Goal: Answer question/provide support: Share knowledge or assist other users

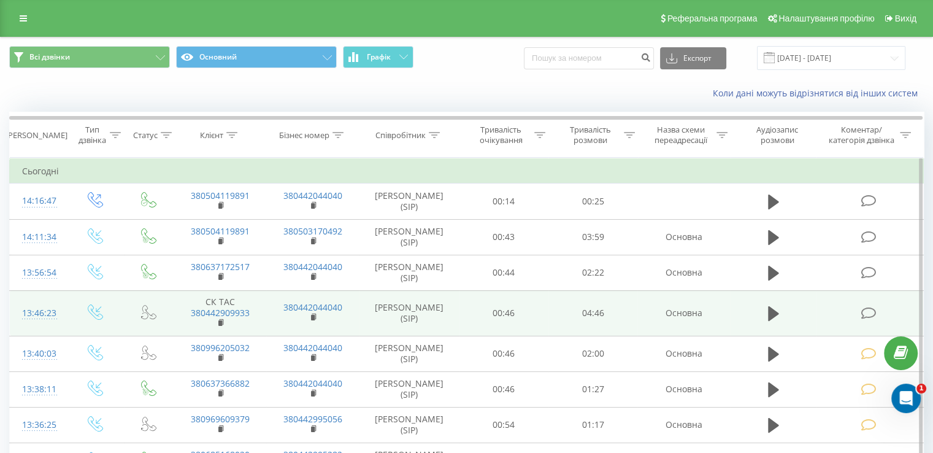
click at [869, 315] on icon at bounding box center [867, 313] width 15 height 13
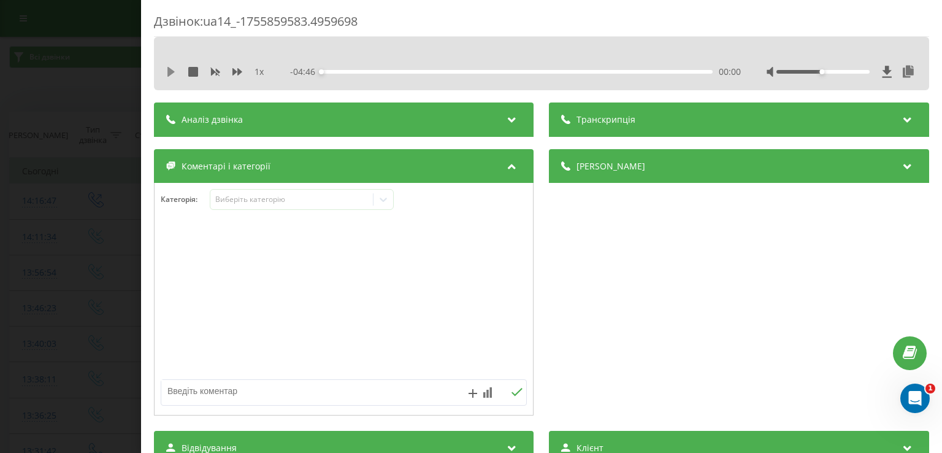
click at [170, 72] on icon at bounding box center [170, 72] width 7 height 10
click at [170, 72] on icon at bounding box center [171, 72] width 10 height 10
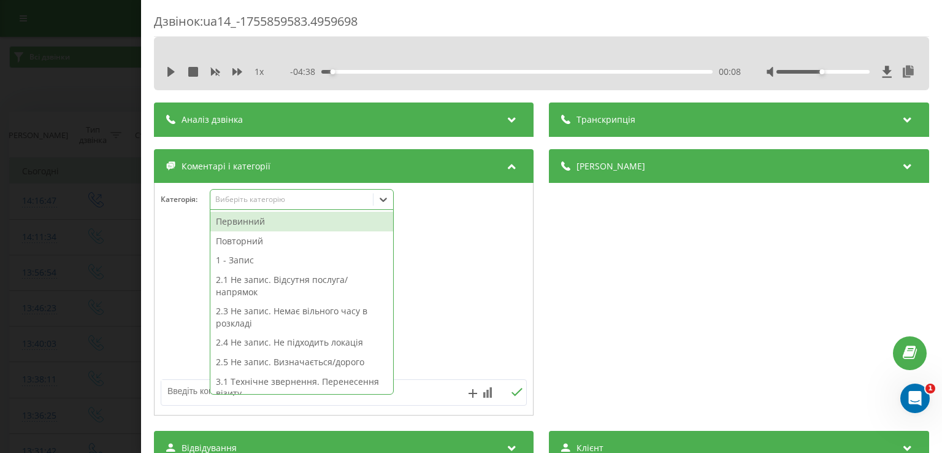
click at [382, 199] on icon at bounding box center [383, 199] width 7 height 4
click at [299, 222] on div "Первинний" at bounding box center [301, 222] width 183 height 20
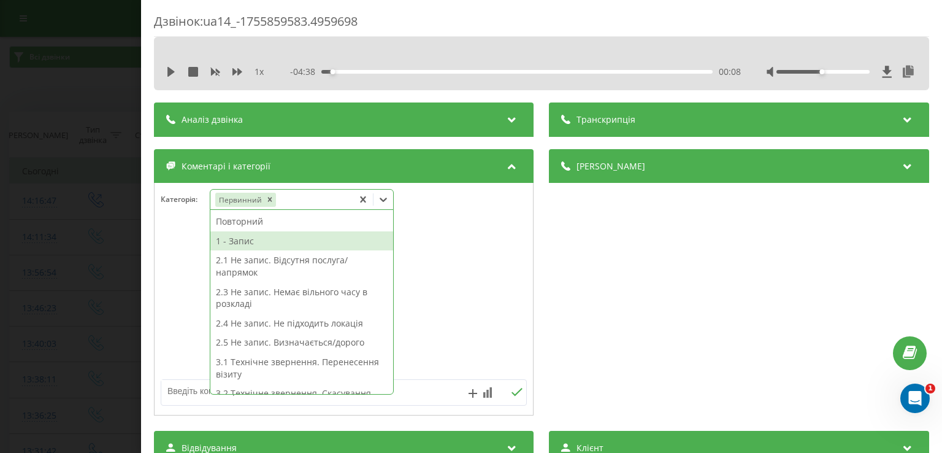
click at [275, 243] on div "1 - Запис" at bounding box center [301, 241] width 183 height 20
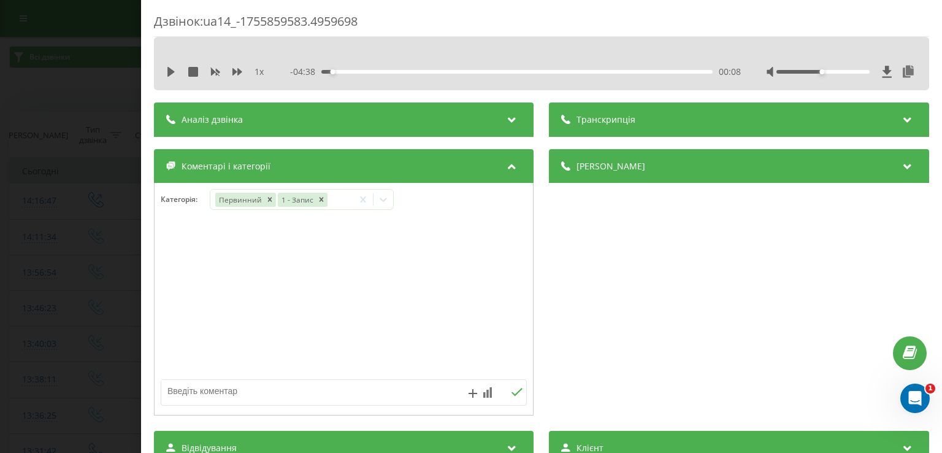
click at [179, 245] on div at bounding box center [344, 299] width 378 height 147
click at [87, 230] on div "Дзвінок : ua14_-1755859583.4959698 1 x - 04:38 00:08 00:08 Транскрипція Для AI-…" at bounding box center [471, 226] width 942 height 453
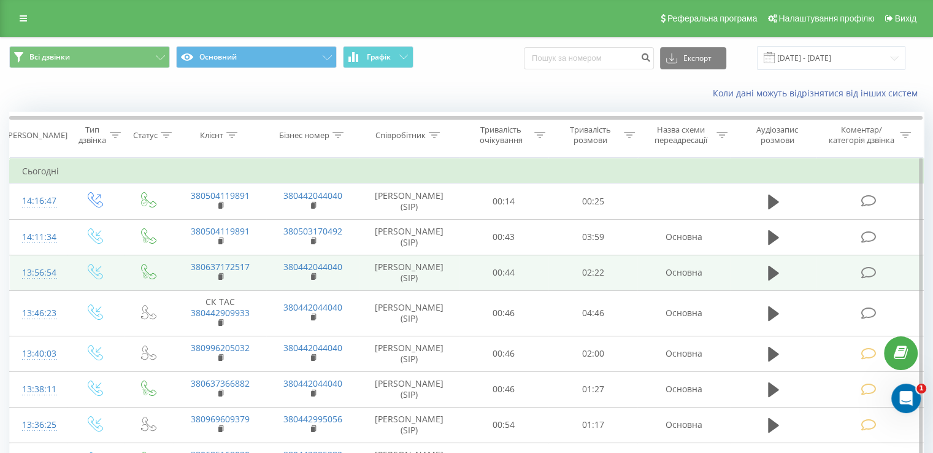
click at [868, 274] on icon at bounding box center [867, 272] width 15 height 13
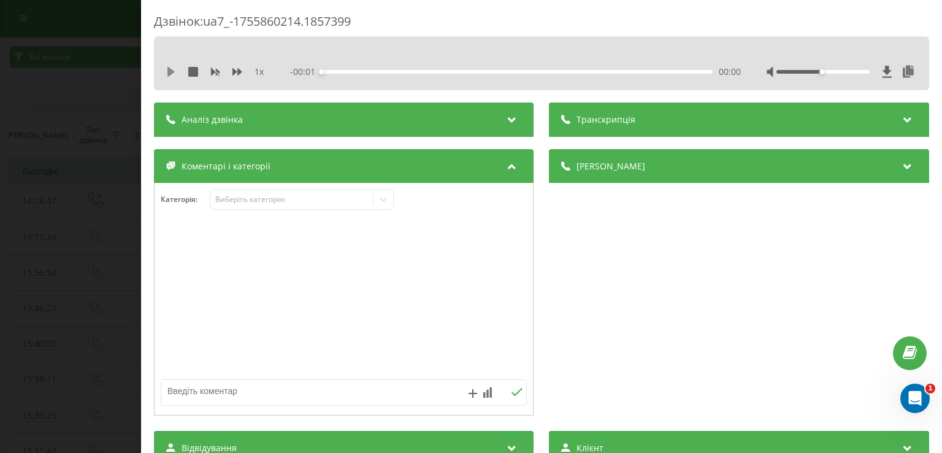
click at [169, 71] on icon at bounding box center [170, 72] width 7 height 10
click at [171, 72] on icon at bounding box center [171, 72] width 10 height 10
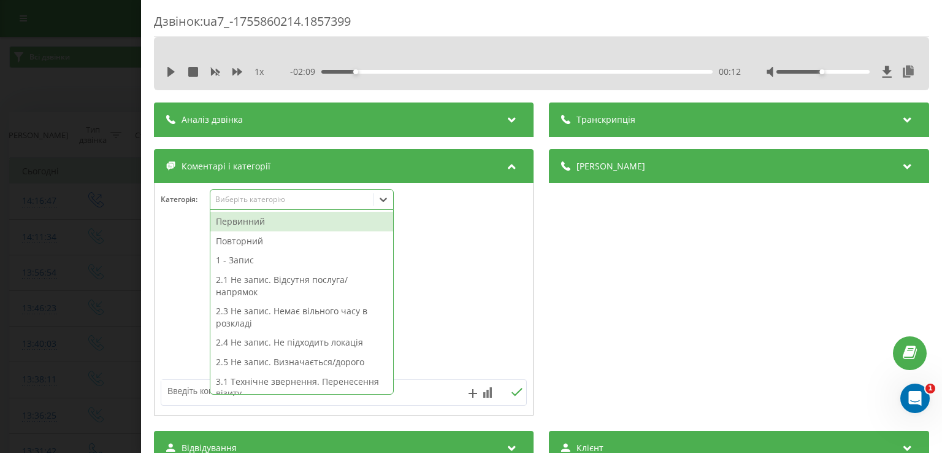
click at [388, 197] on icon at bounding box center [383, 199] width 12 height 12
click at [309, 221] on div "Первинний" at bounding box center [301, 222] width 183 height 20
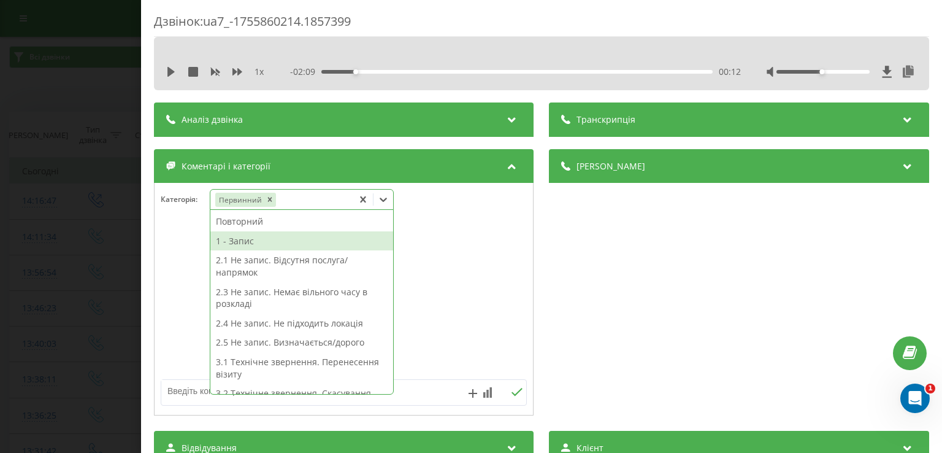
click at [267, 239] on div "1 - Запис" at bounding box center [301, 241] width 183 height 20
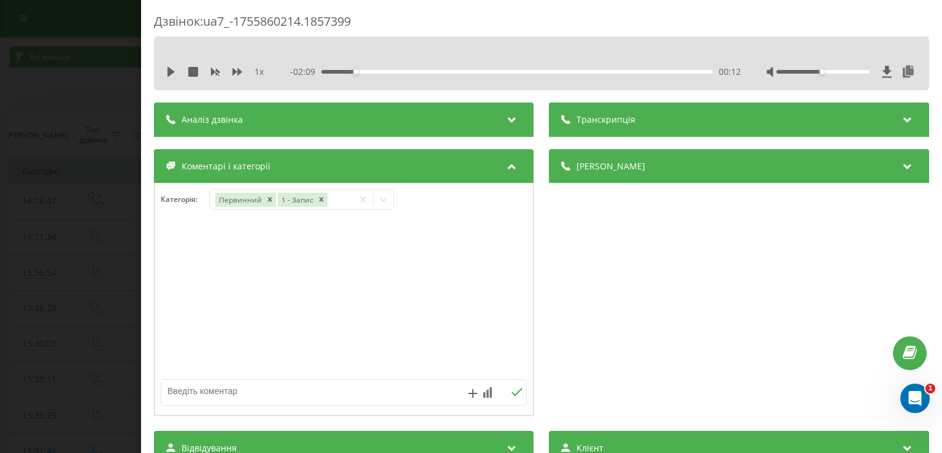
click at [178, 250] on div at bounding box center [344, 299] width 378 height 147
click at [99, 101] on div "Дзвінок : ua7_-1755860214.1857399 1 x - 02:09 00:12 00:12 Транскрипція Для AI-а…" at bounding box center [471, 226] width 942 height 453
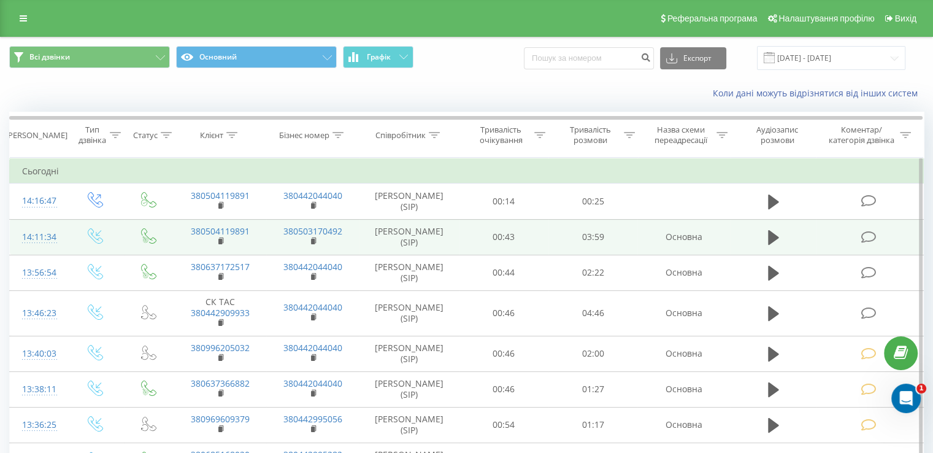
click at [867, 235] on icon at bounding box center [867, 237] width 15 height 13
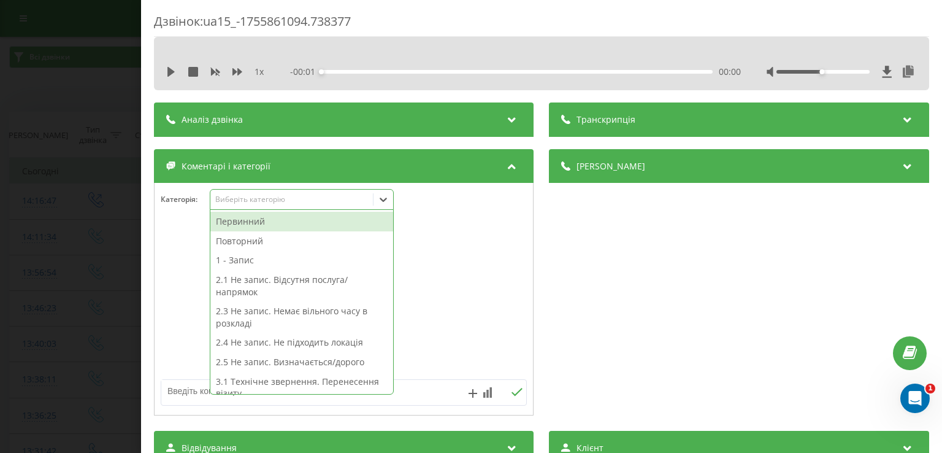
click at [388, 205] on icon at bounding box center [383, 199] width 12 height 12
click at [311, 219] on div "Первинний" at bounding box center [301, 222] width 183 height 20
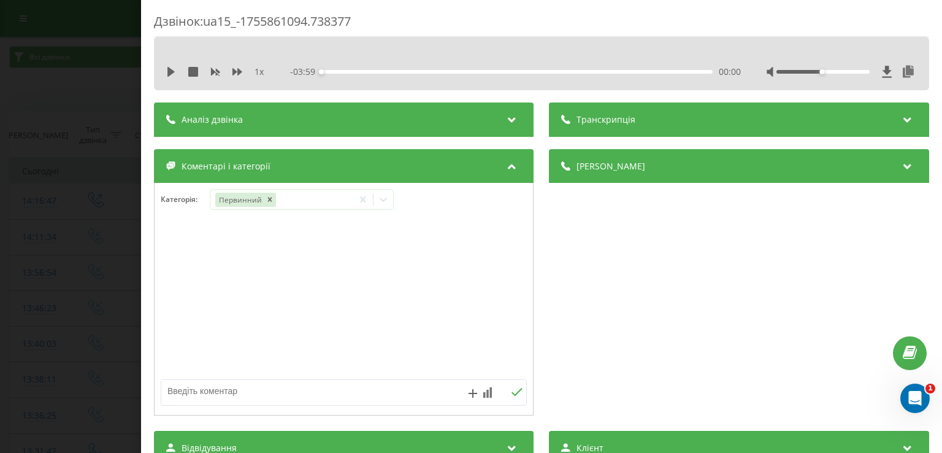
click at [167, 288] on div at bounding box center [344, 299] width 378 height 147
click at [299, 397] on textarea at bounding box center [307, 391] width 292 height 22
type textarea "передзвоню"
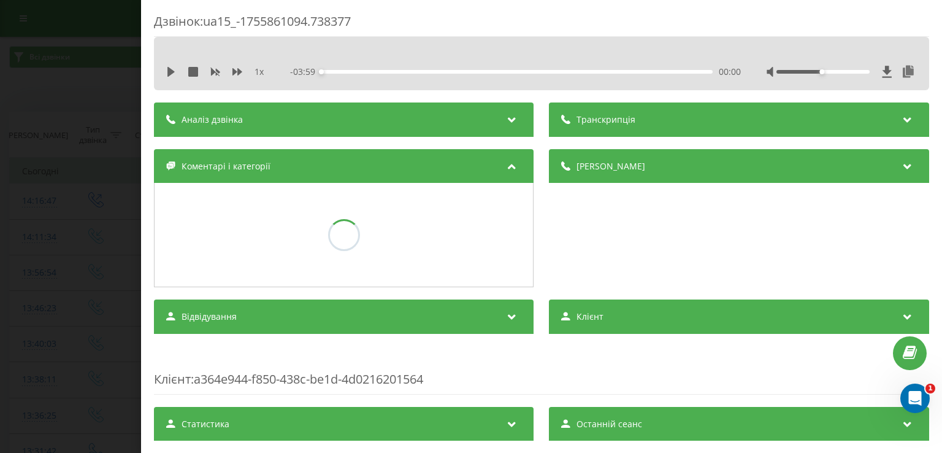
click at [99, 231] on div "Дзвінок : ua15_-1755861094.738377 1 x - 03:59 00:00 00:00 Транскрипція Для AI-а…" at bounding box center [471, 226] width 942 height 453
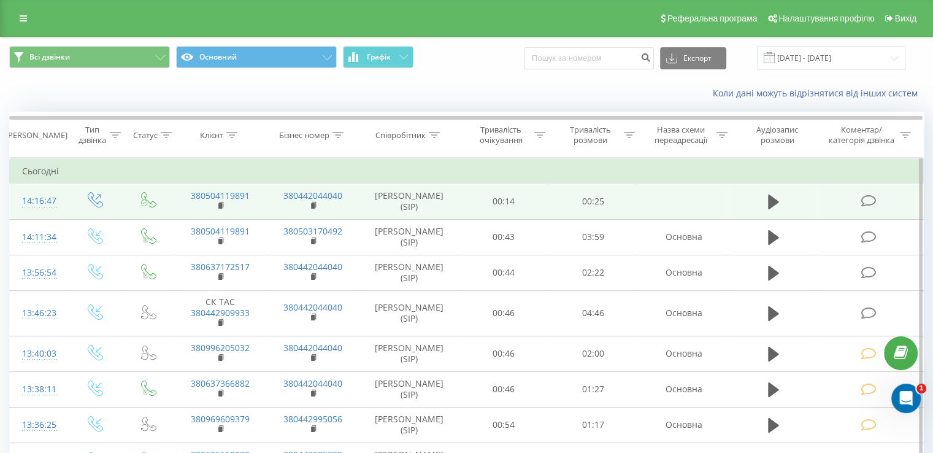
click at [866, 207] on td at bounding box center [868, 201] width 107 height 36
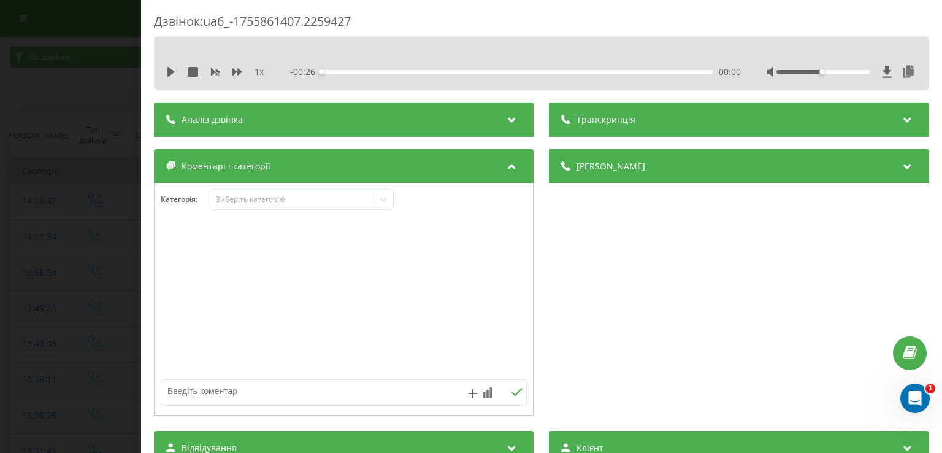
click at [395, 201] on div "Категорія : Виберіть категорію" at bounding box center [344, 207] width 378 height 37
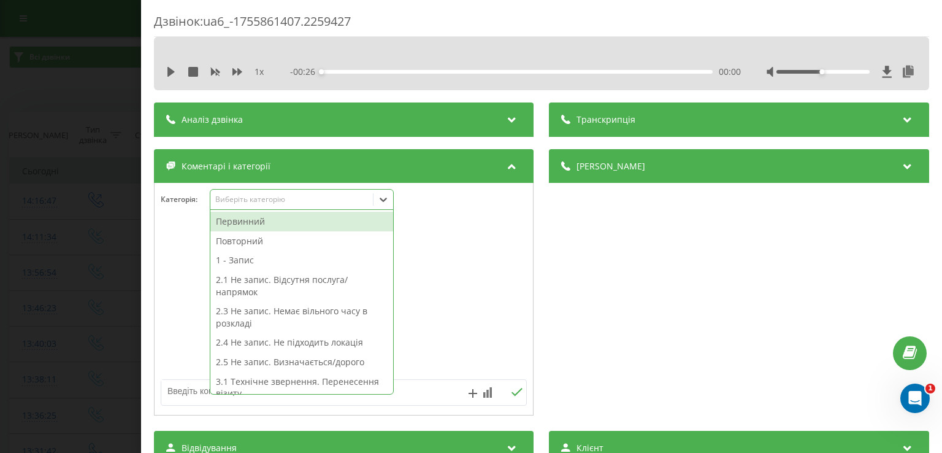
click at [384, 199] on icon at bounding box center [383, 199] width 12 height 12
click at [309, 221] on div "Первинний" at bounding box center [301, 222] width 183 height 20
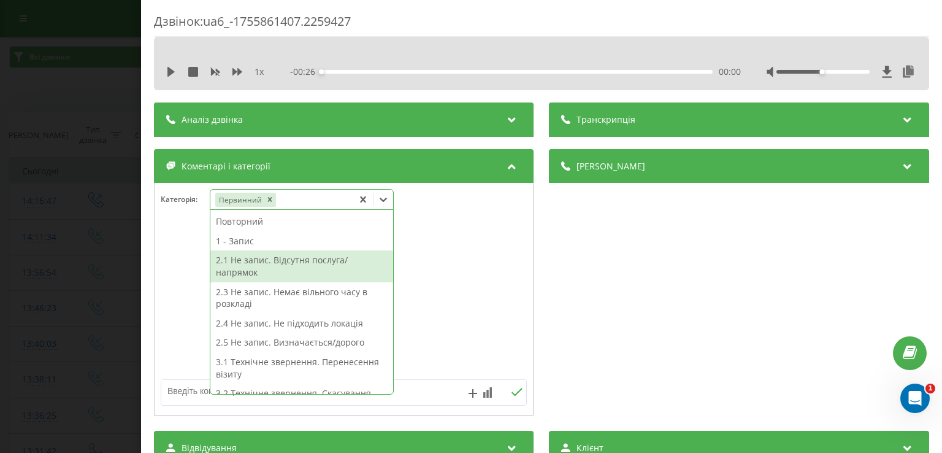
click at [306, 266] on div "2.1 Не запис. Відсутня послуга/напрямок" at bounding box center [301, 265] width 183 height 31
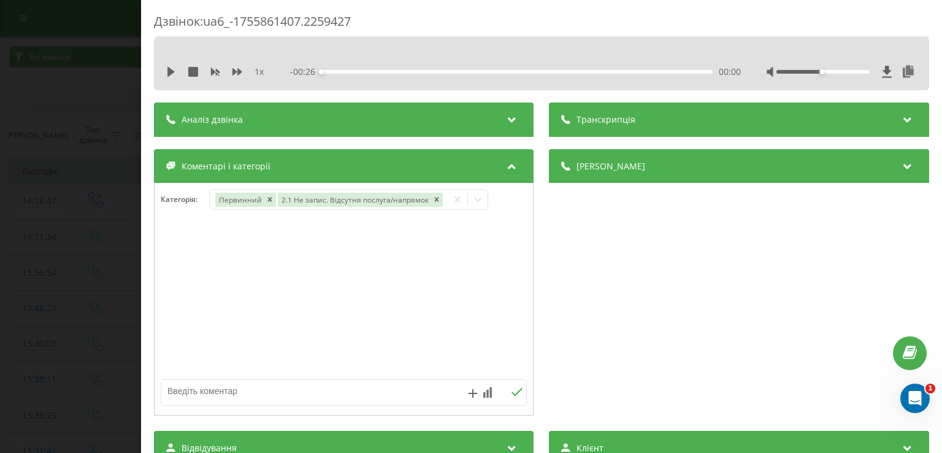
click at [186, 261] on div at bounding box center [344, 299] width 378 height 147
click at [220, 396] on textarea at bounding box center [307, 391] width 292 height 22
type textarea "довідка для роботи"
click at [98, 209] on div "Дзвінок : ua6_-1755861407.2259427 1 x - 00:26 00:00 00:00 Транскрипція Для AI-а…" at bounding box center [471, 226] width 942 height 453
